Goal: Check status

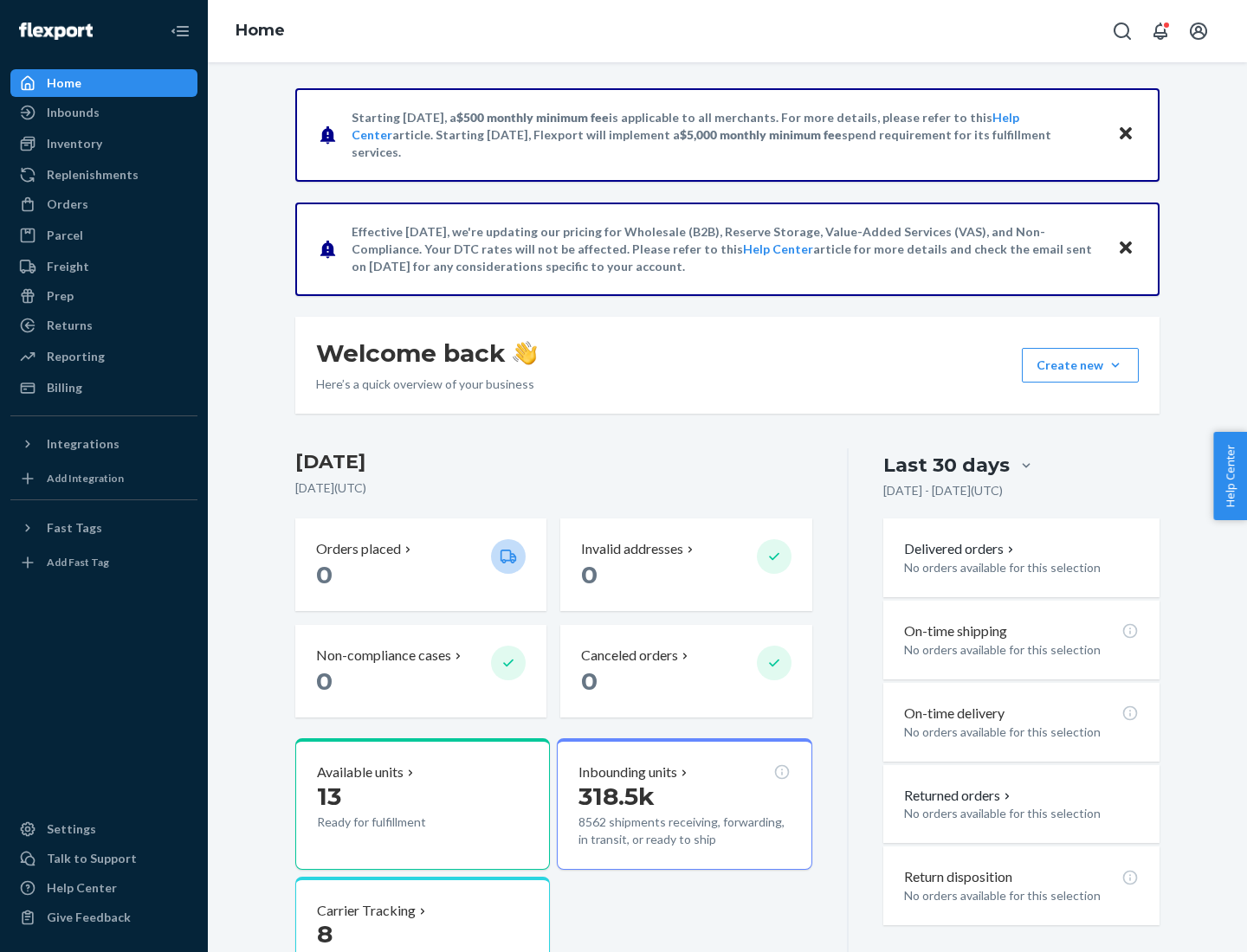
click at [1115, 365] on button "Create new Create new inbound Create new order Create new product" at bounding box center [1080, 366] width 117 height 35
click at [72, 112] on div "Inbounds" at bounding box center [73, 112] width 53 height 17
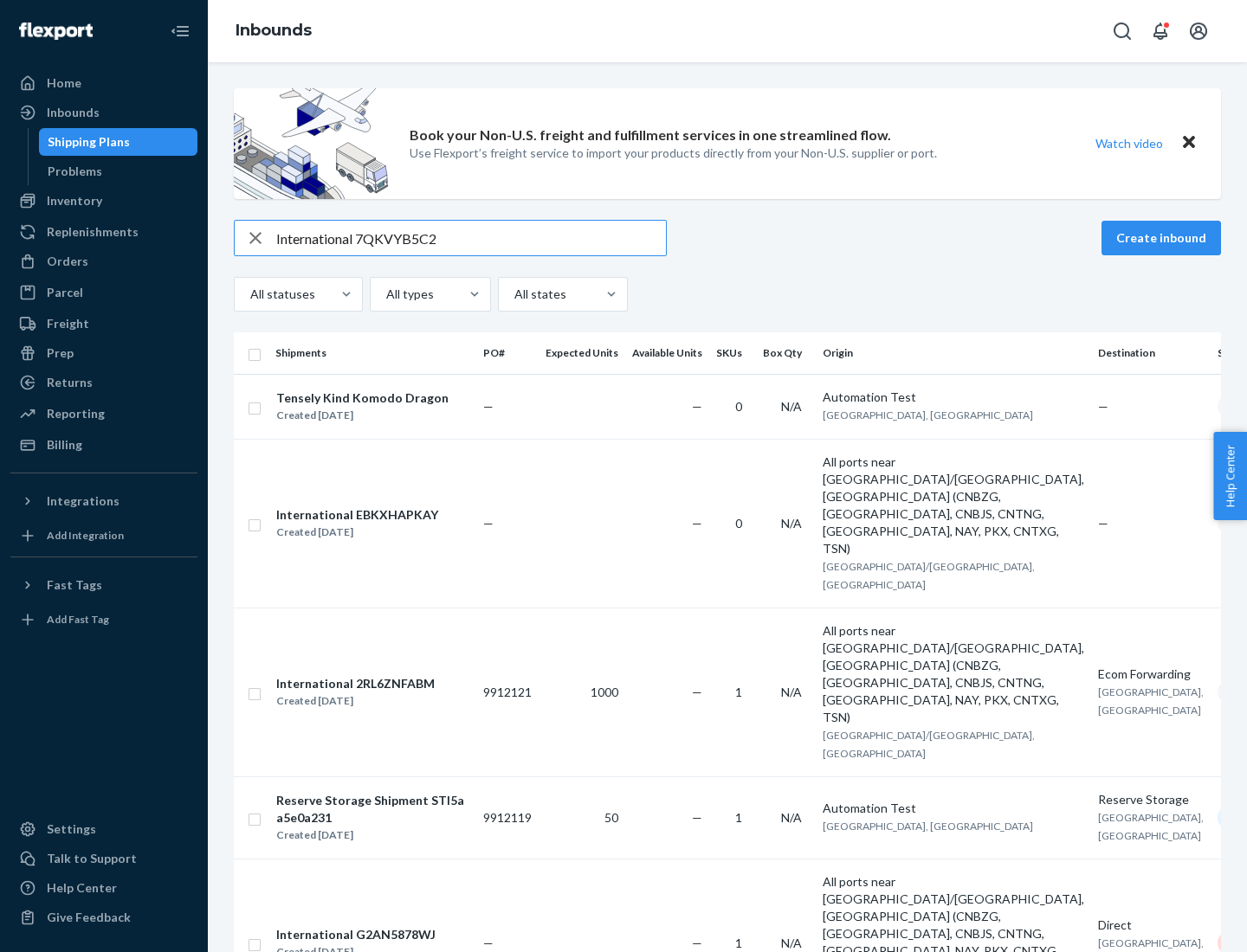
type input "International 7QKVYB5C29"
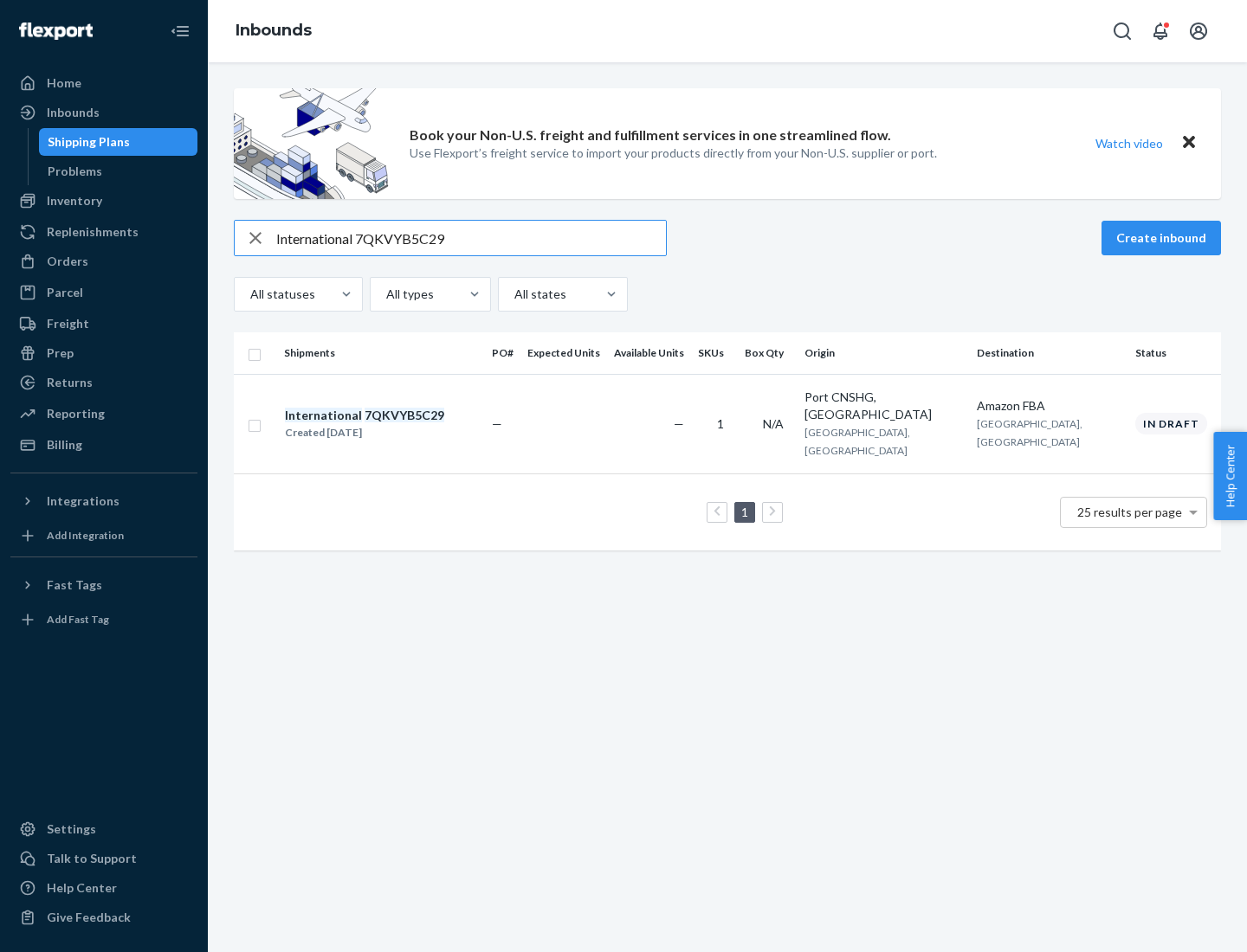
click at [394, 424] on div "Created [DATE]" at bounding box center [364, 433] width 159 height 17
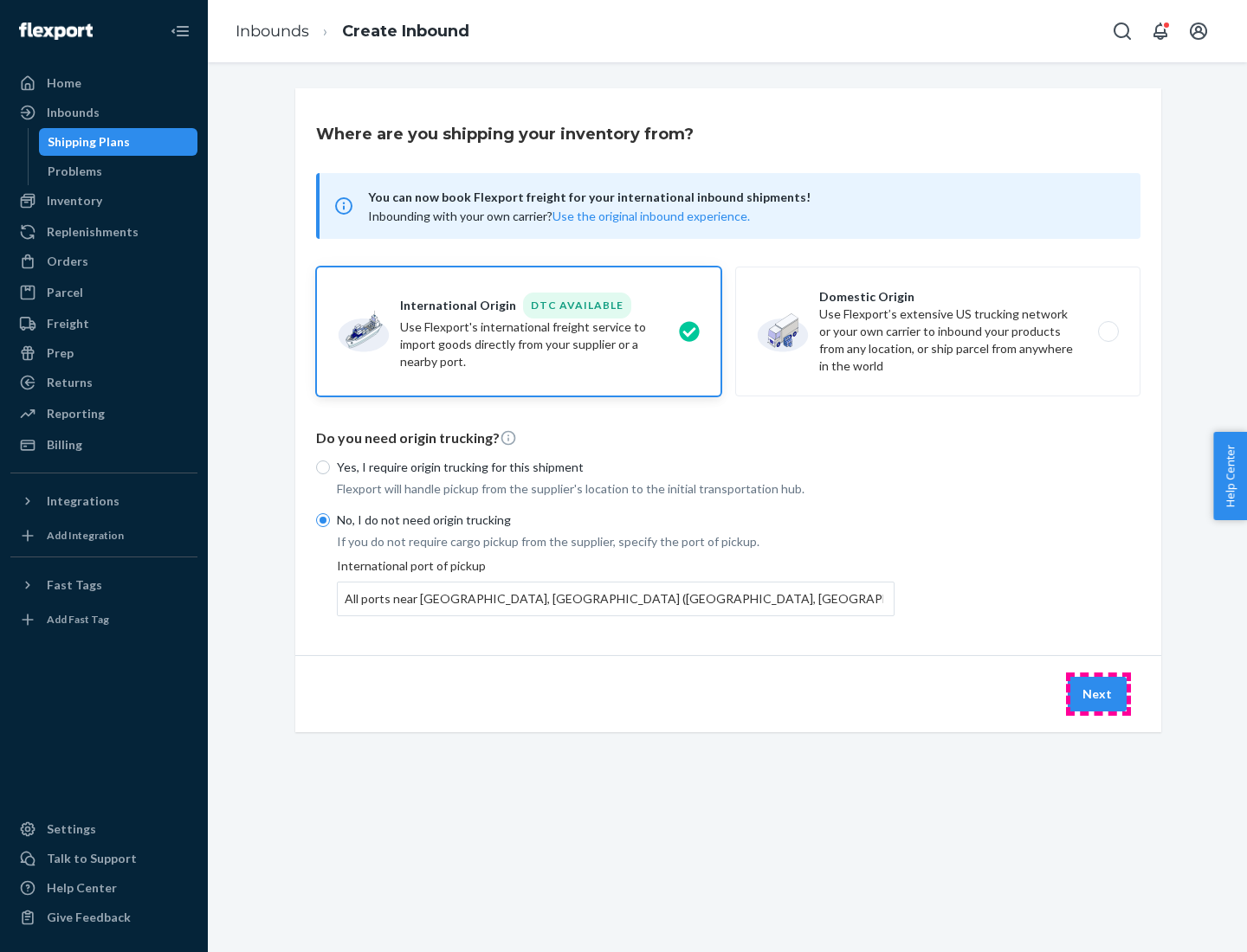
click at [1098, 693] on button "Next" at bounding box center [1097, 694] width 59 height 35
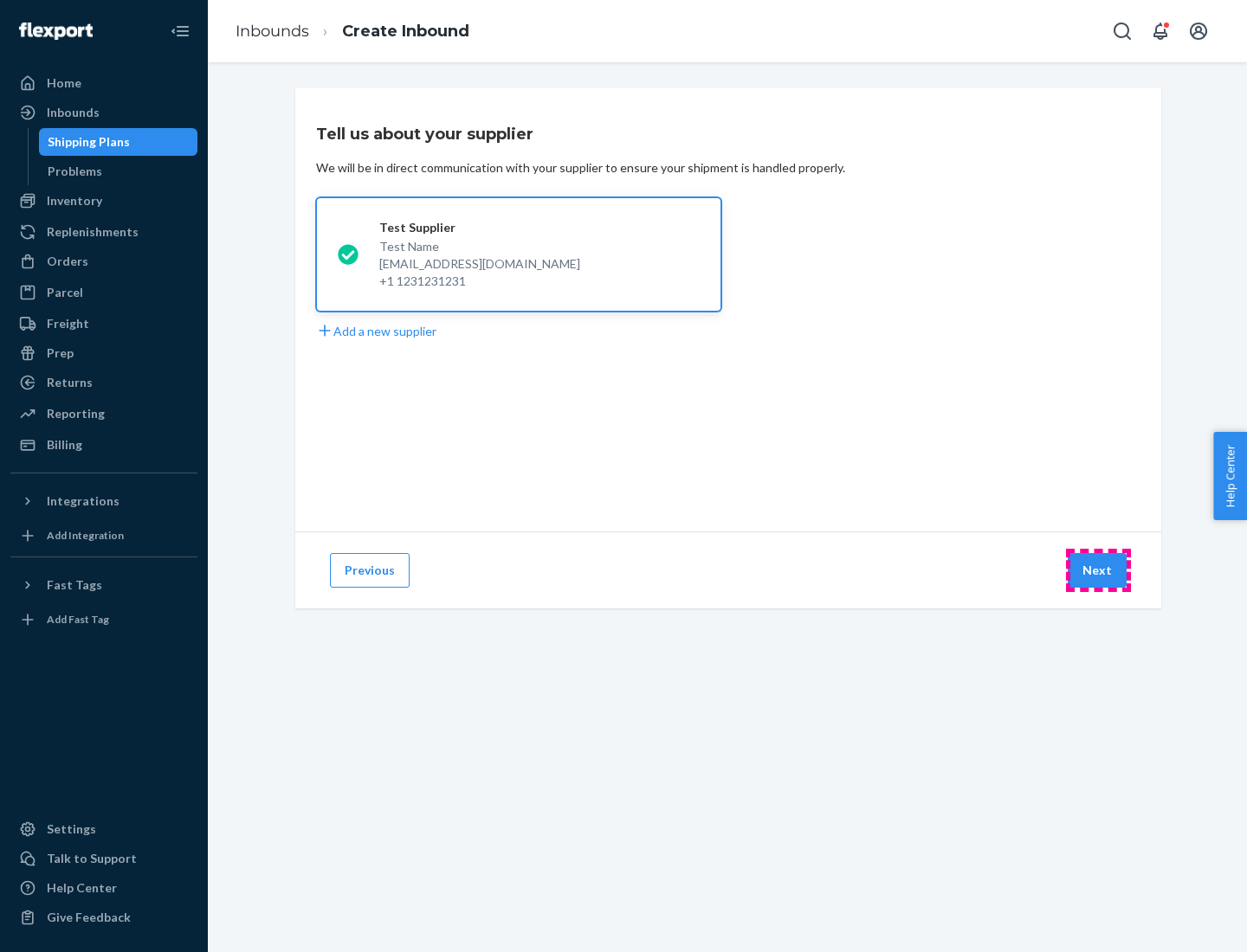
click at [1098, 571] on button "Next" at bounding box center [1097, 571] width 59 height 35
